Goal: Task Accomplishment & Management: Manage account settings

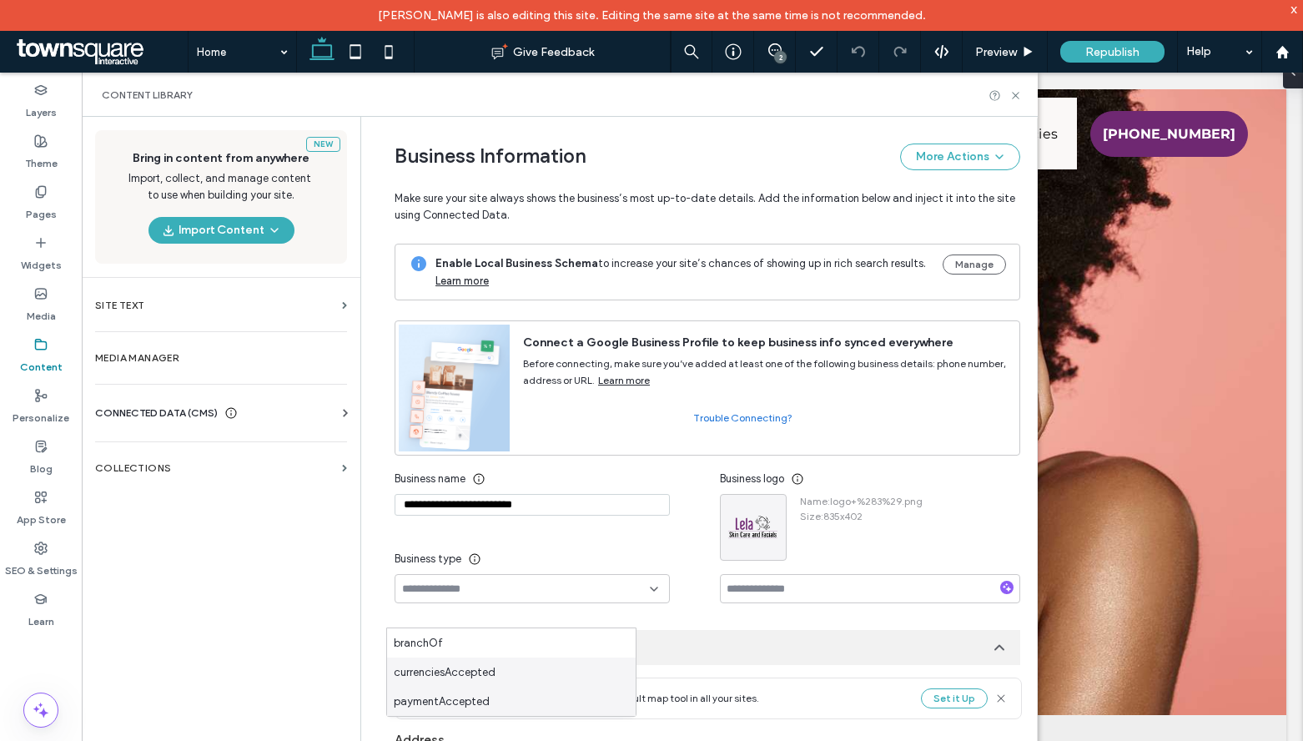
scroll to position [874, 0]
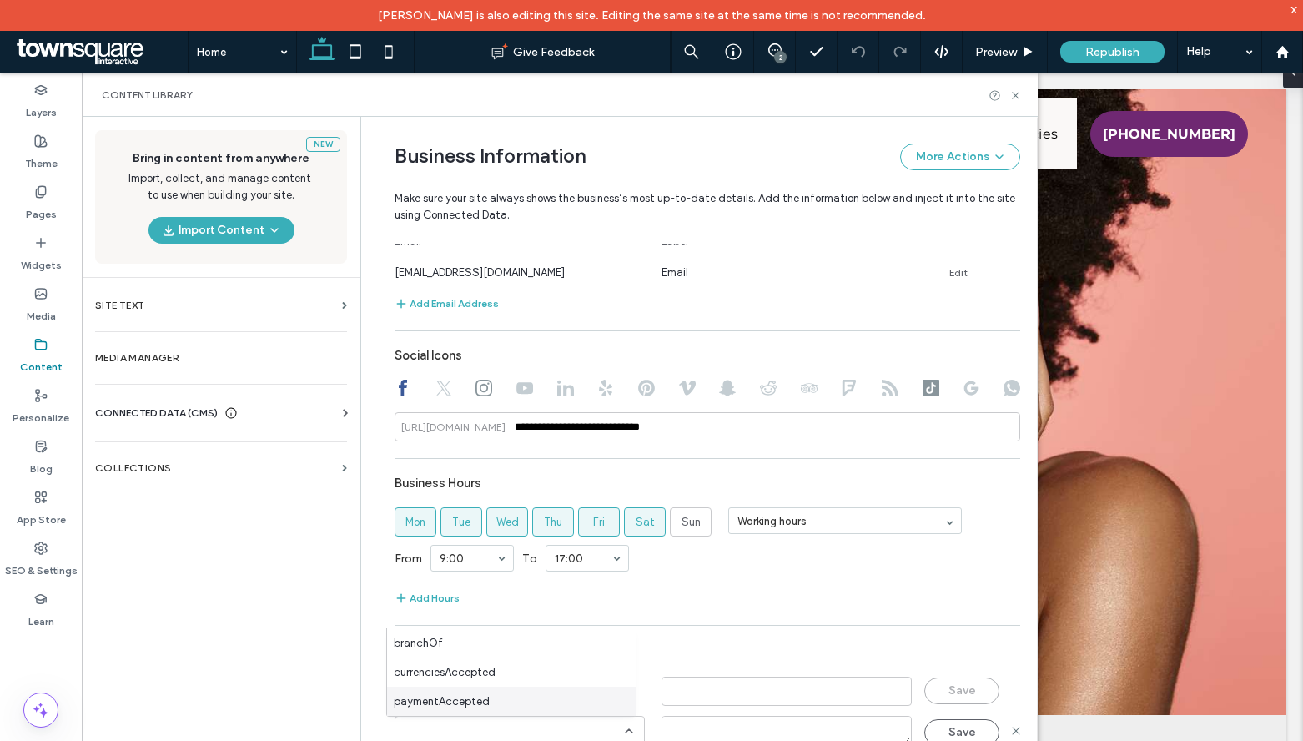
click at [541, 736] on input at bounding box center [513, 730] width 223 height 13
click at [1008, 722] on div "Save" at bounding box center [973, 732] width 98 height 27
click at [1009, 725] on icon at bounding box center [1015, 730] width 13 height 13
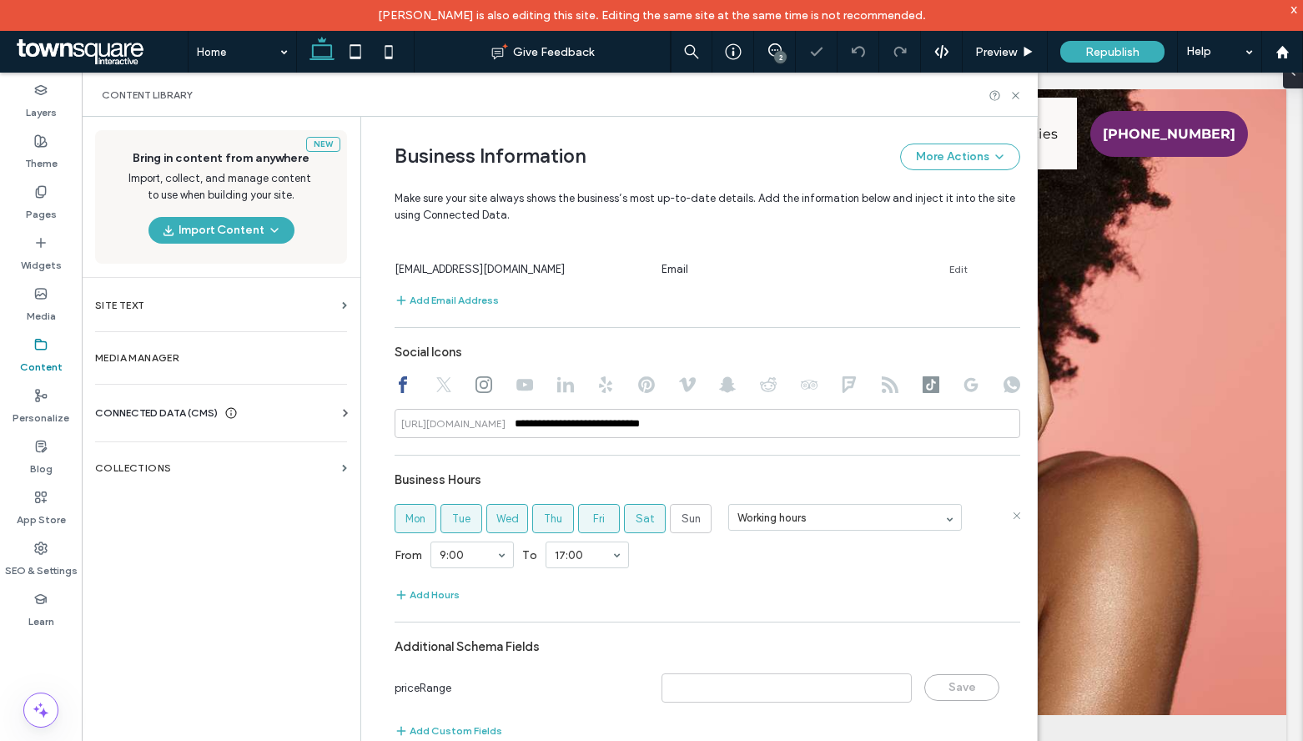
scroll to position [0, 0]
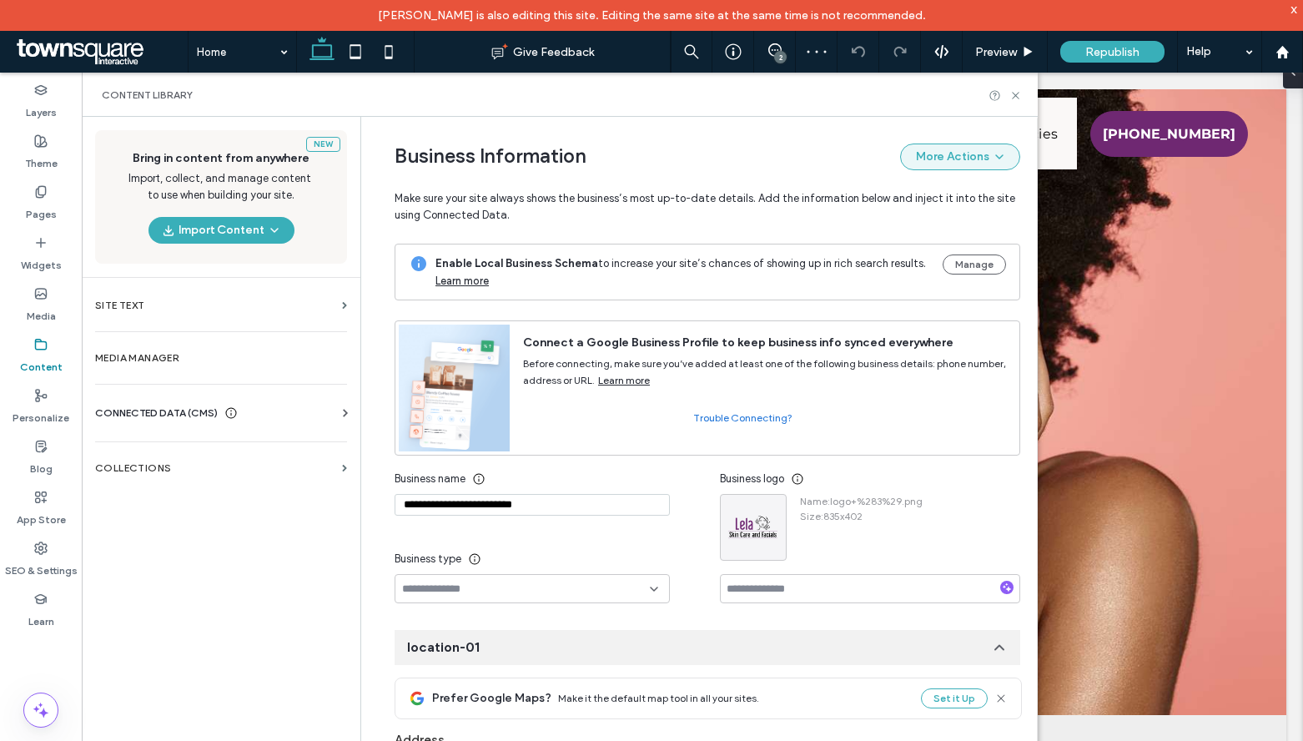
click at [978, 149] on button "More Actions" at bounding box center [960, 156] width 120 height 27
click at [993, 126] on div "Business Information More Actions Make sure your site always shows the business…" at bounding box center [708, 180] width 626 height 127
click at [1015, 90] on icon at bounding box center [1015, 95] width 13 height 13
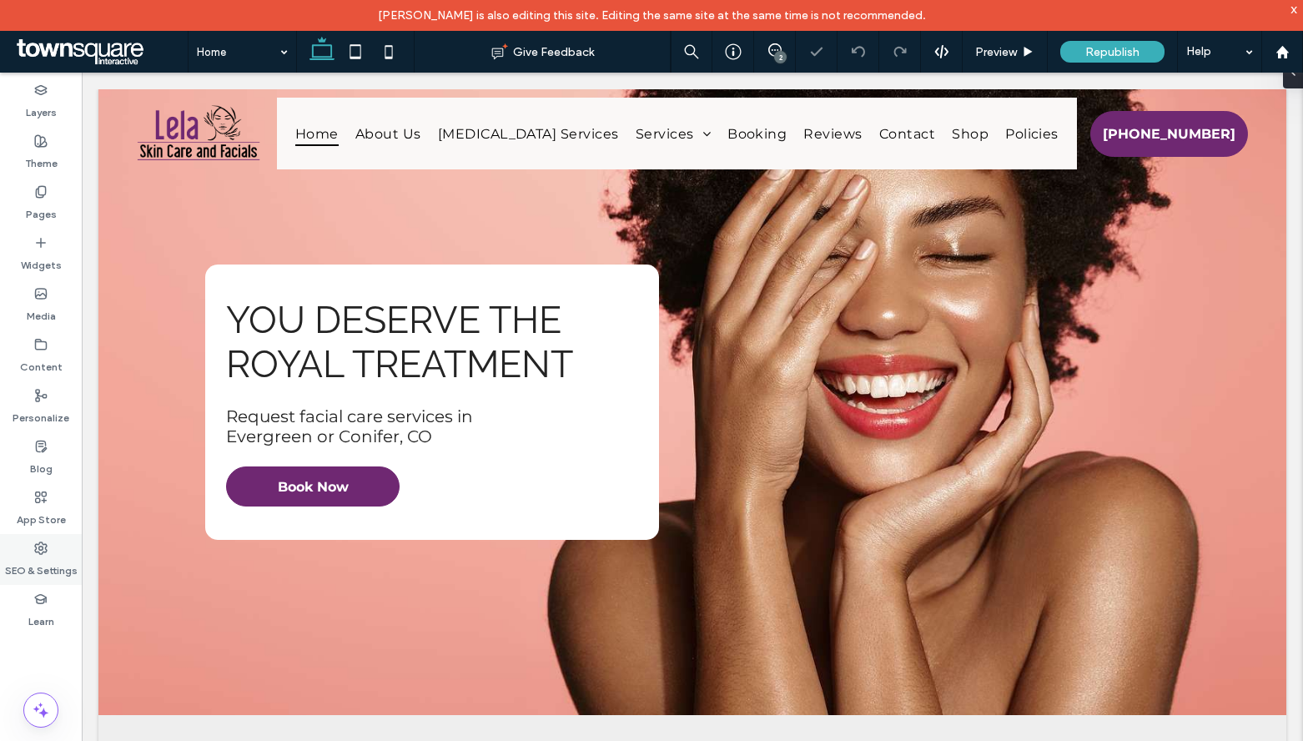
click at [36, 563] on label "SEO & Settings" at bounding box center [41, 566] width 73 height 23
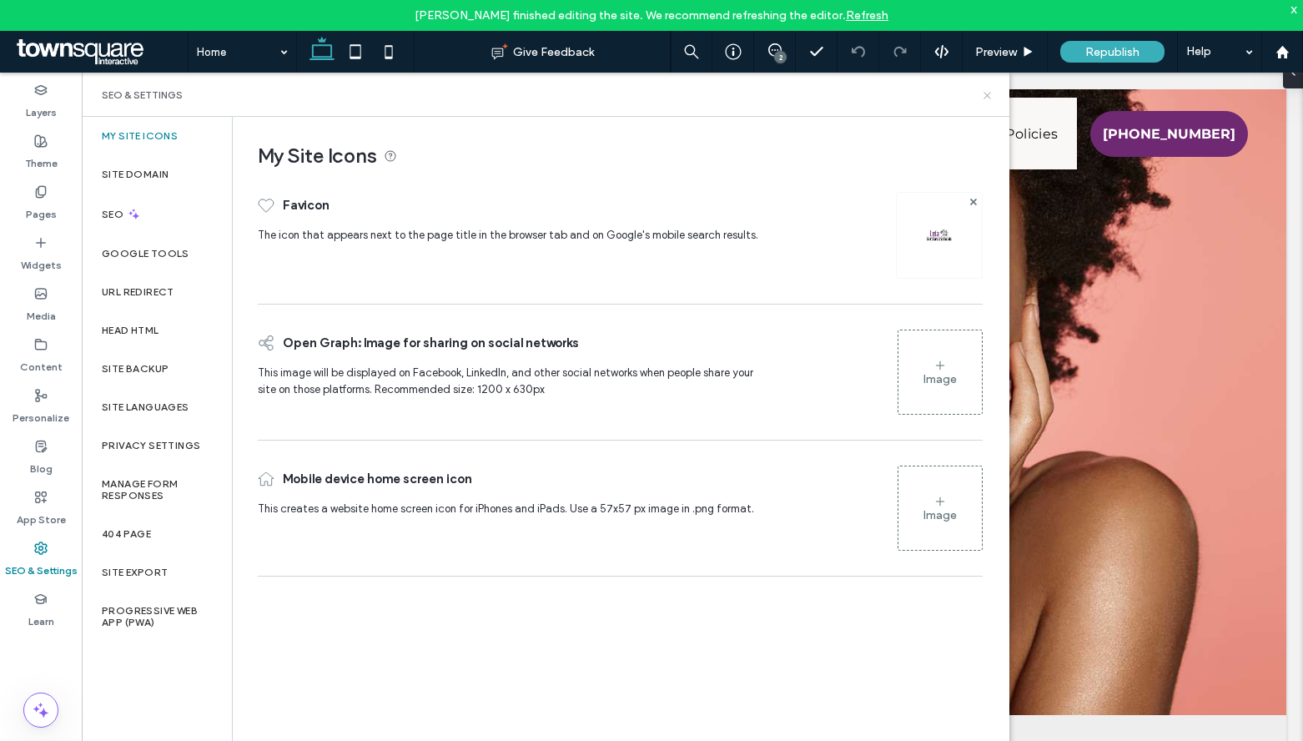
click at [988, 92] on icon at bounding box center [987, 95] width 13 height 13
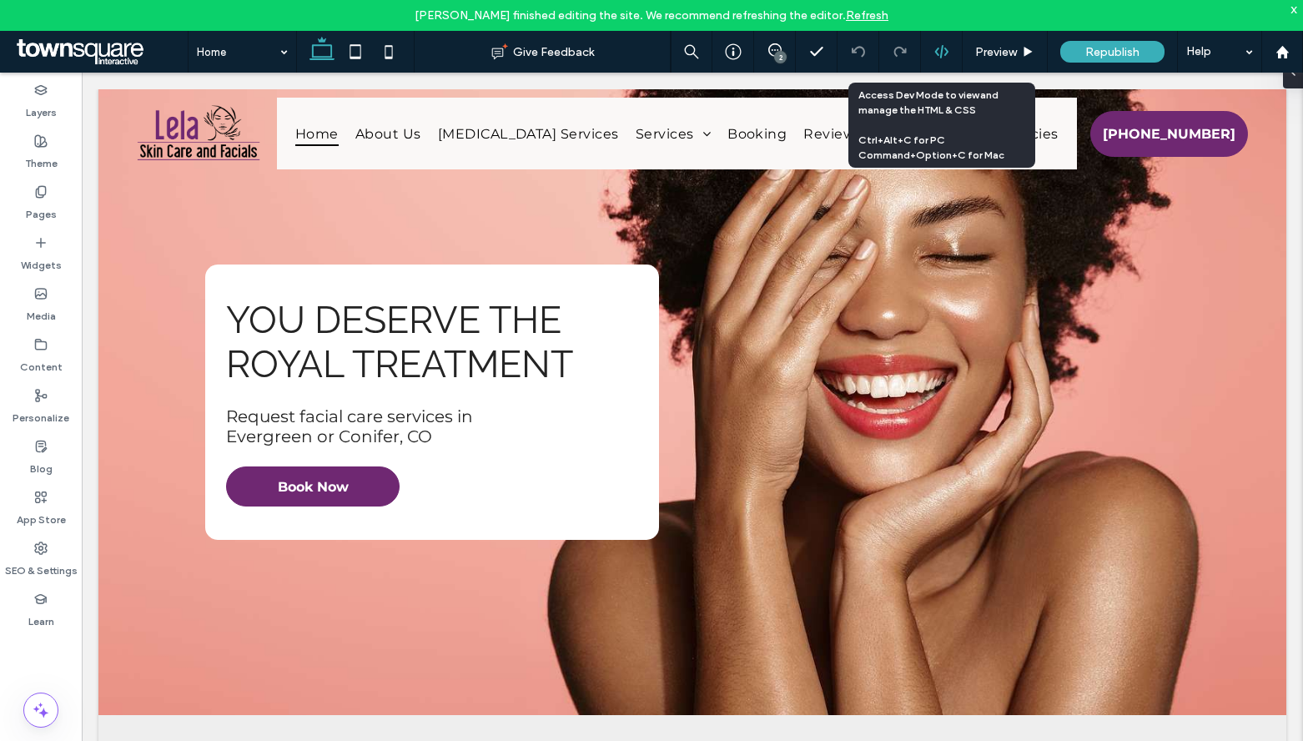
click at [943, 58] on icon at bounding box center [941, 51] width 15 height 15
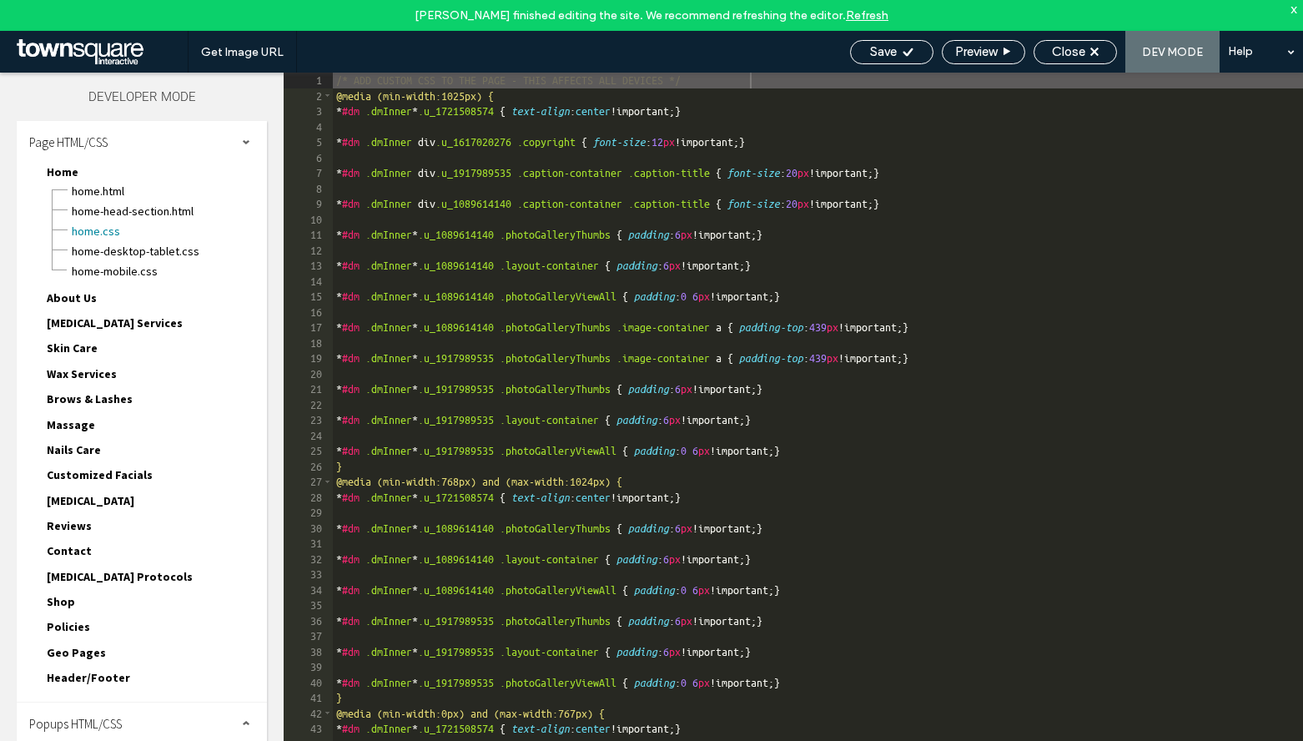
scroll to position [43, 0]
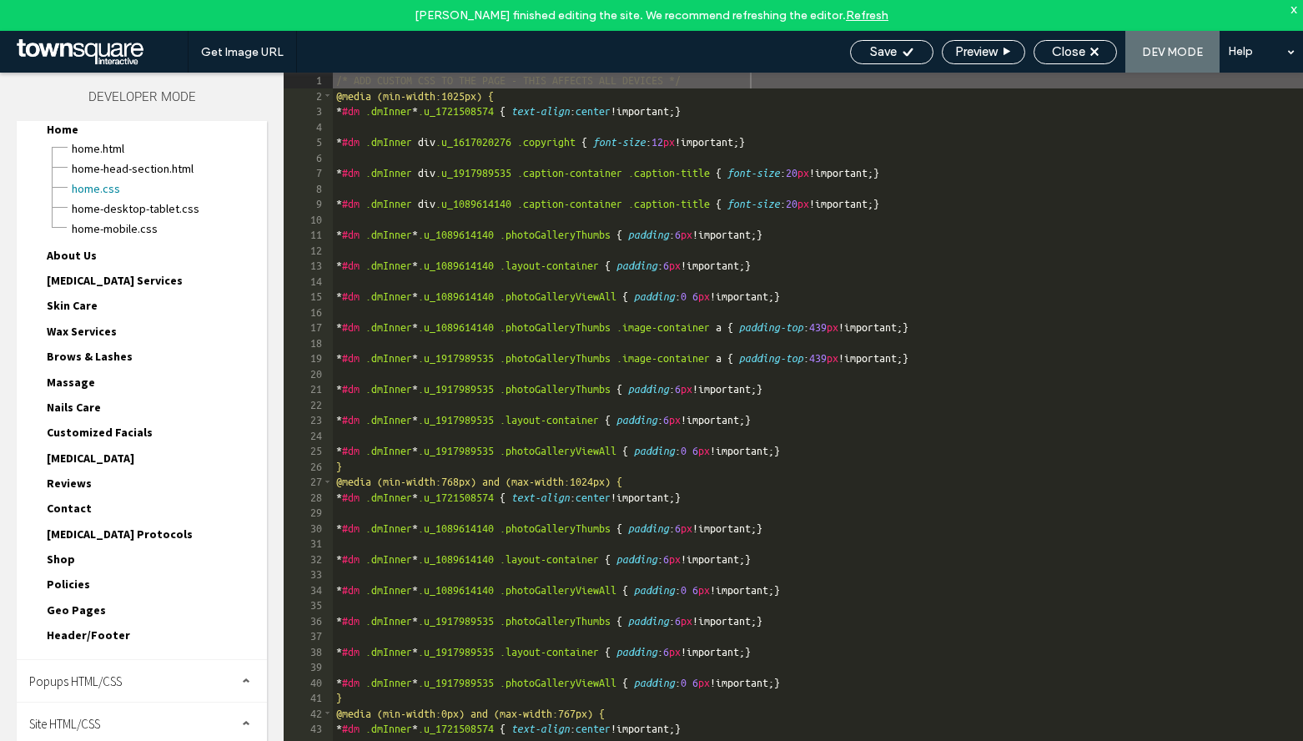
click at [171, 716] on div "Site HTML/CSS" at bounding box center [142, 723] width 250 height 42
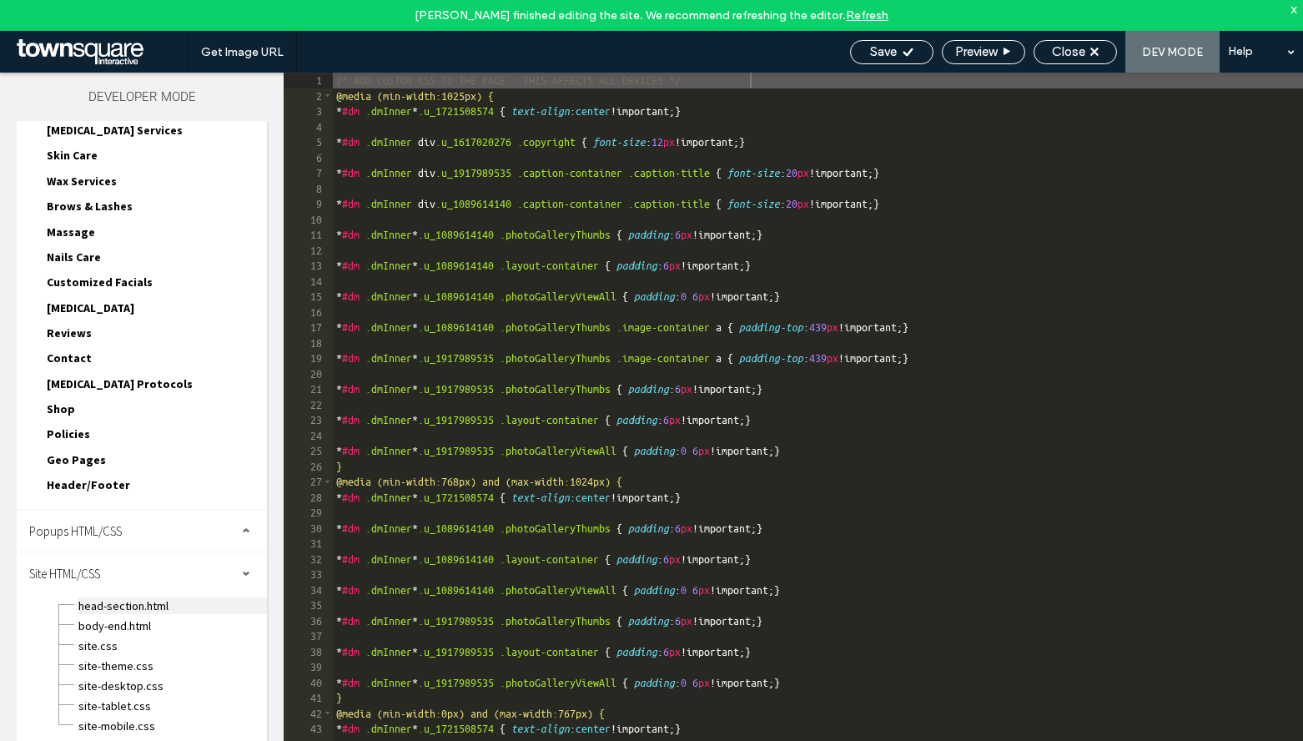
click at [167, 603] on span "head-section.html" at bounding box center [172, 605] width 189 height 17
